Goal: Task Accomplishment & Management: Use online tool/utility

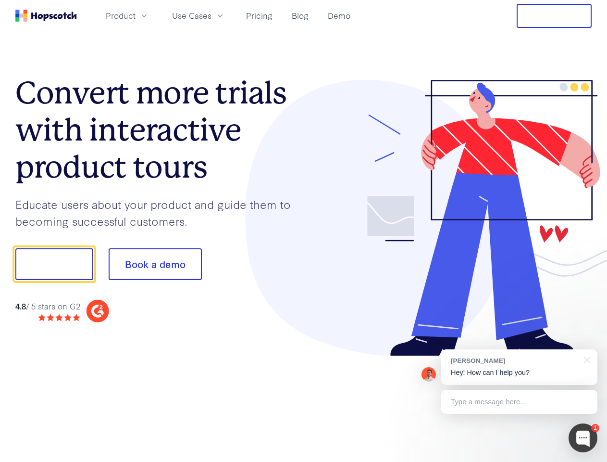
click at [304, 231] on div at bounding box center [448, 218] width 288 height 276
click at [136, 15] on span "Product" at bounding box center [121, 16] width 30 height 12
click at [212, 15] on span "Use Cases" at bounding box center [191, 16] width 39 height 12
click at [554, 16] on button "Free Trial" at bounding box center [554, 16] width 75 height 24
click at [54, 264] on button "Show me!" at bounding box center [54, 264] width 78 height 32
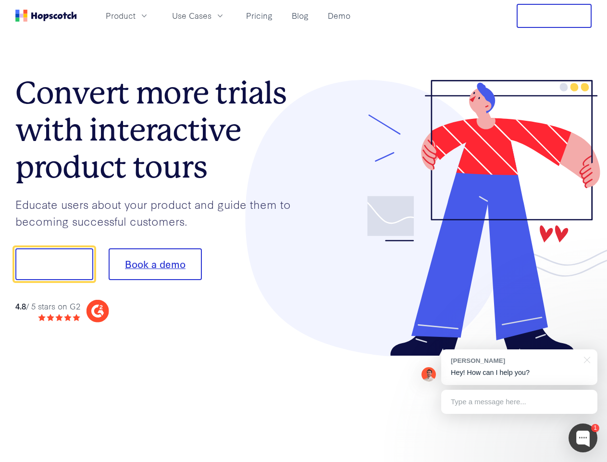
click at [155, 264] on button "Book a demo" at bounding box center [155, 264] width 93 height 32
click at [583, 438] on div at bounding box center [583, 437] width 29 height 29
click at [519, 367] on div "[PERSON_NAME] Hey! How can I help you?" at bounding box center [519, 367] width 156 height 36
click at [586, 359] on div at bounding box center [507, 262] width 180 height 321
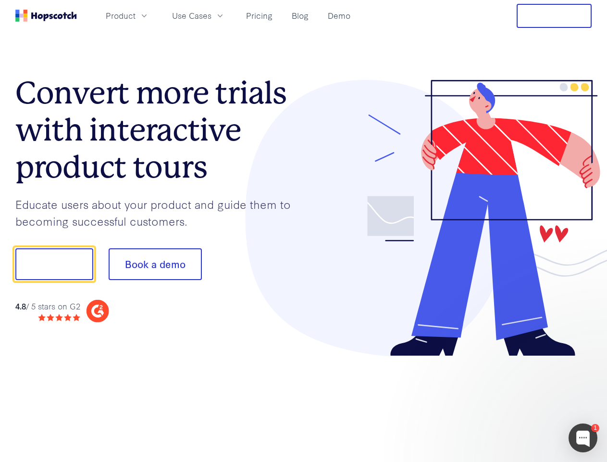
click at [519, 401] on div at bounding box center [507, 262] width 180 height 321
